Goal: Navigation & Orientation: Find specific page/section

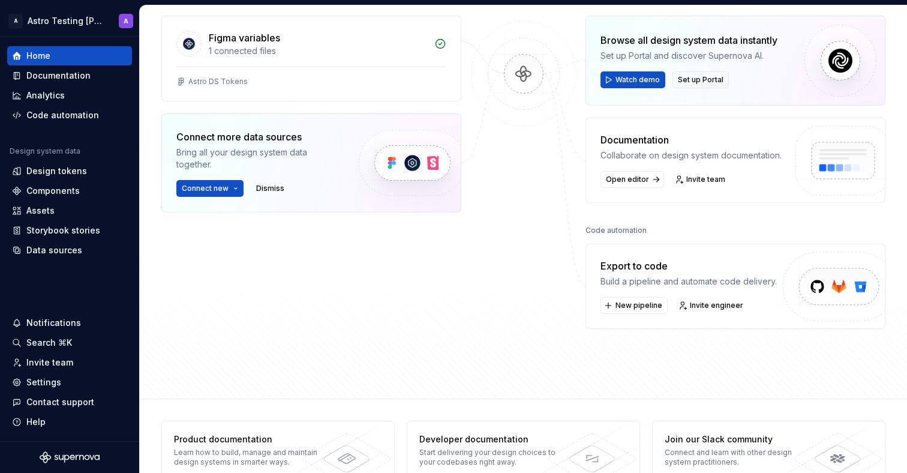
scroll to position [180, 0]
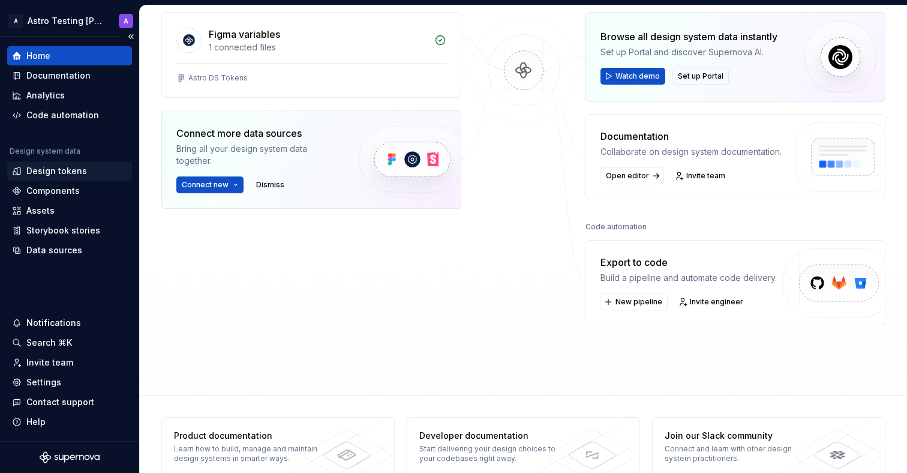
click at [85, 175] on div "Design tokens" at bounding box center [69, 171] width 115 height 12
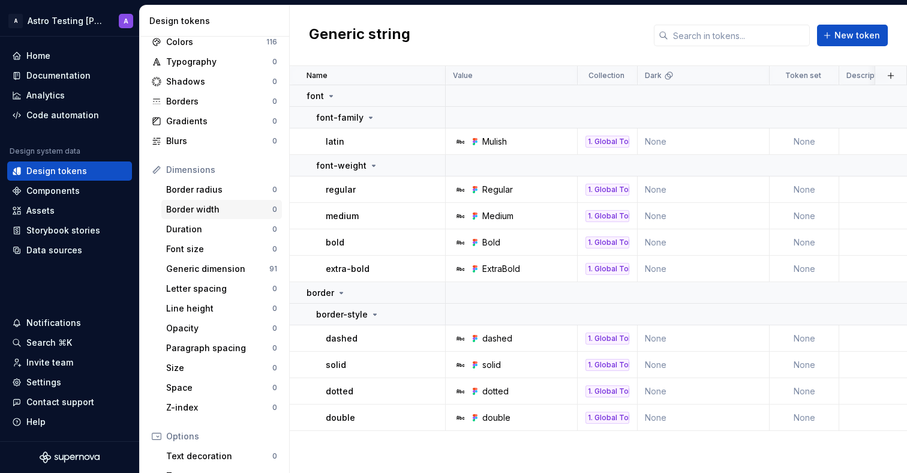
scroll to position [40, 0]
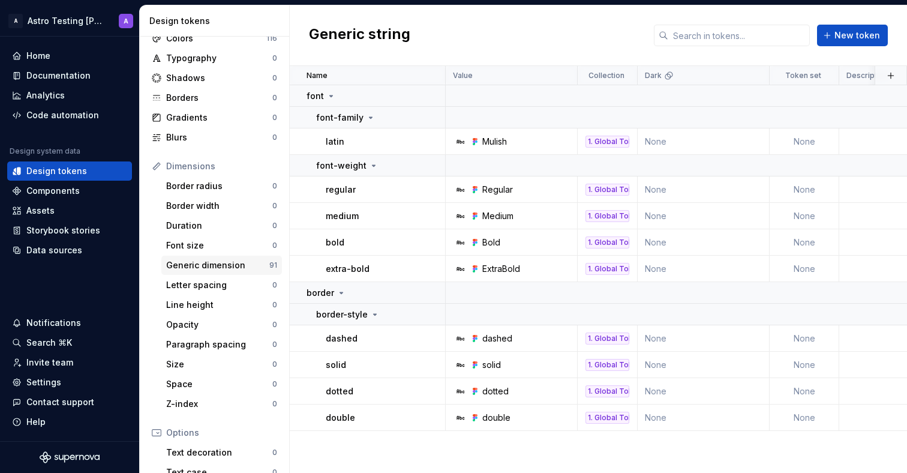
click at [251, 259] on div "Generic dimension" at bounding box center [217, 265] width 103 height 12
